Goal: Task Accomplishment & Management: Use online tool/utility

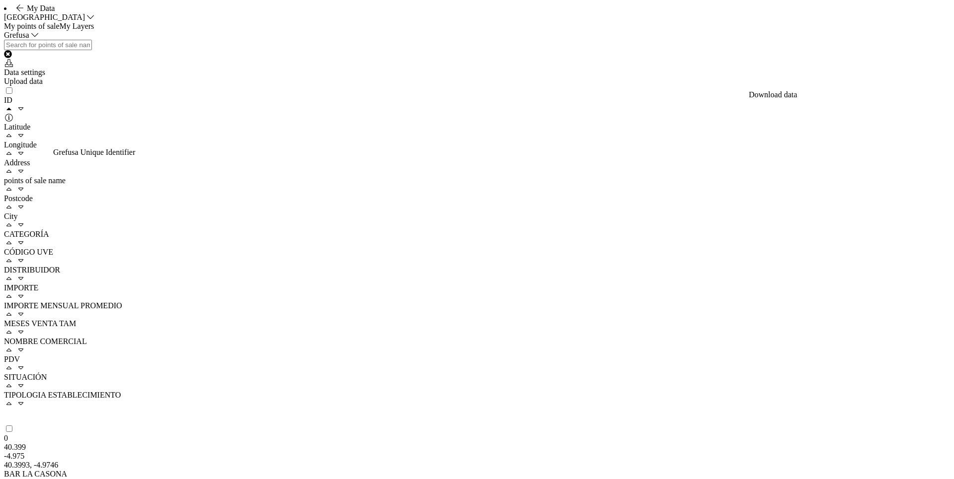
click at [815, 77] on div "Data settings" at bounding box center [477, 72] width 946 height 9
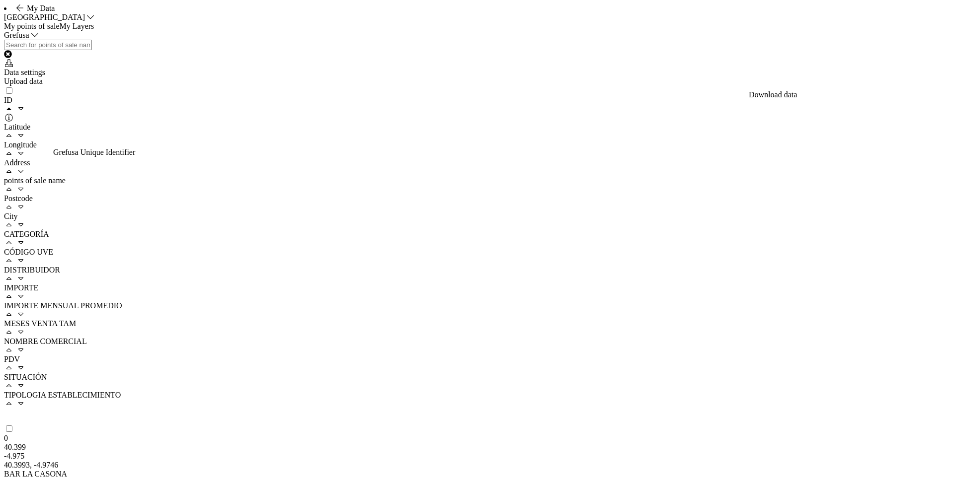
click at [270, 40] on div "Grefusa" at bounding box center [477, 35] width 946 height 9
